Goal: Information Seeking & Learning: Learn about a topic

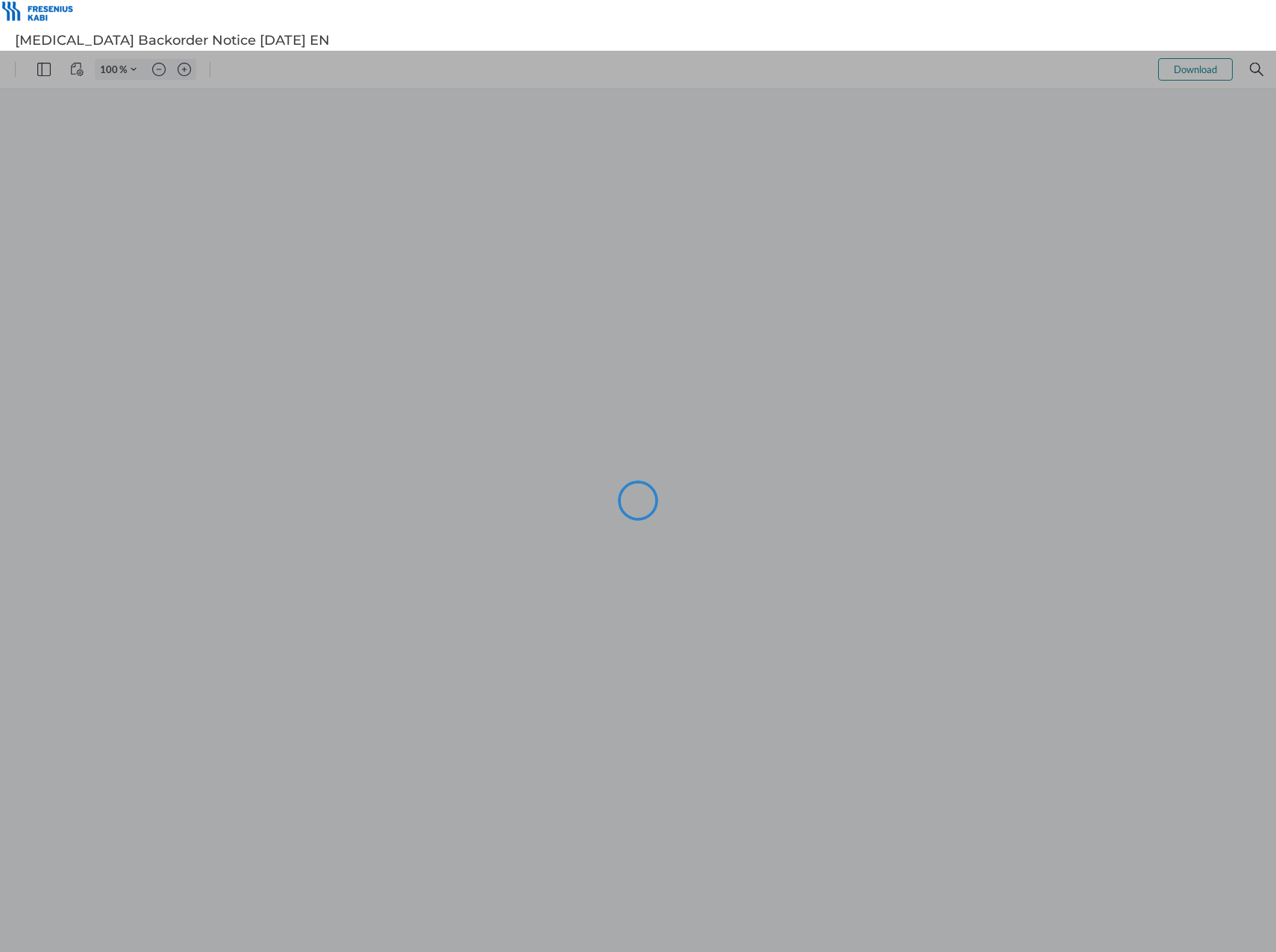
type input "145"
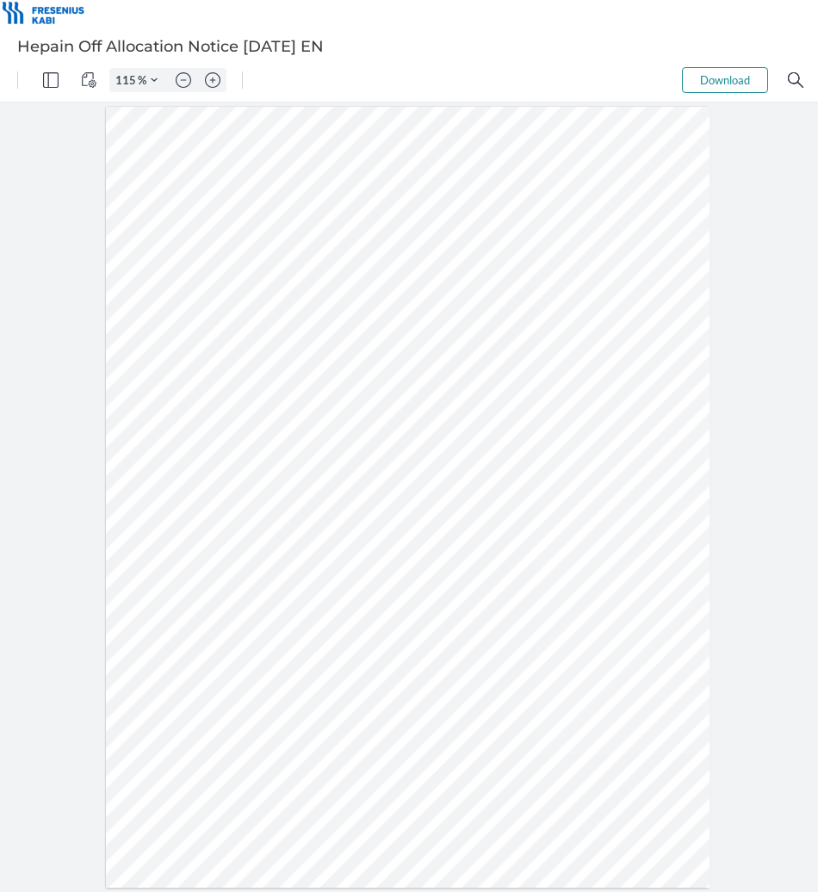
type input "116"
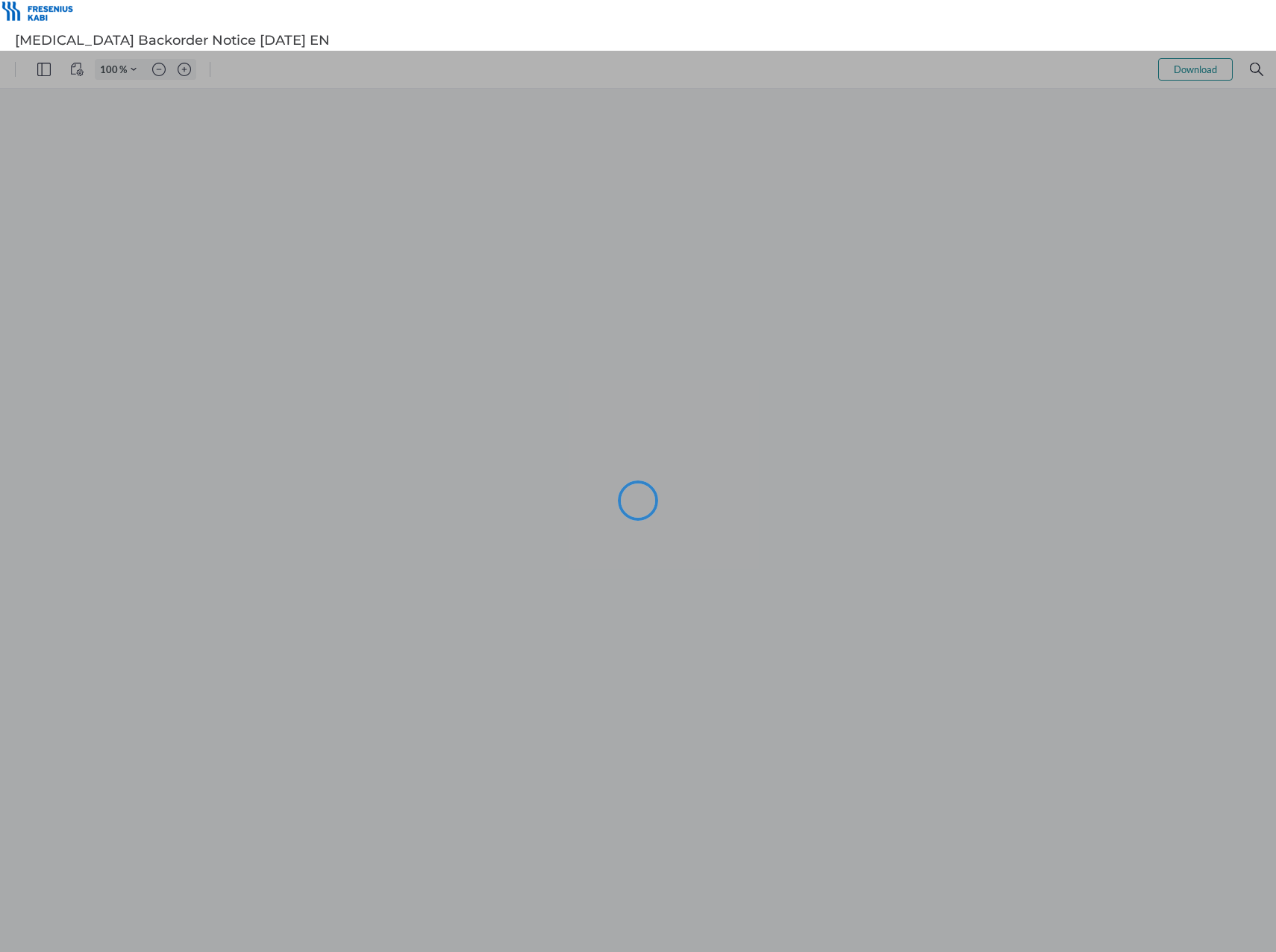
type input "145"
